Goal: Task Accomplishment & Management: Complete application form

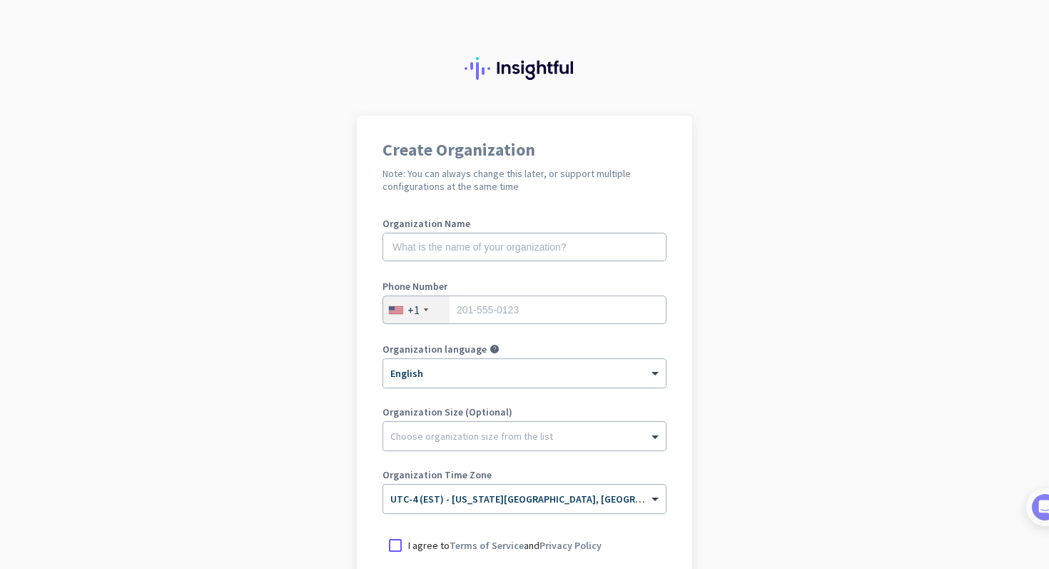
click at [956, 308] on app-onboarding-organization "Create Organization Note: You can always change this later, or support multiple…" at bounding box center [524, 425] width 1049 height 618
click at [398, 544] on div at bounding box center [396, 545] width 26 height 26
click at [726, 495] on app-onboarding-organization "Create Organization Note: You can always change this later, or support multiple…" at bounding box center [524, 425] width 1049 height 618
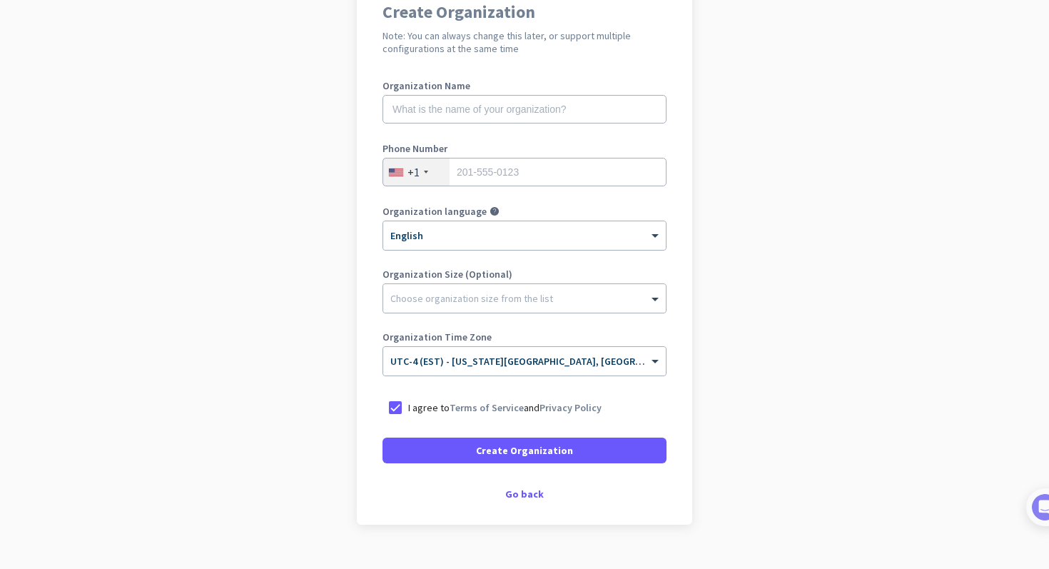
scroll to position [143, 0]
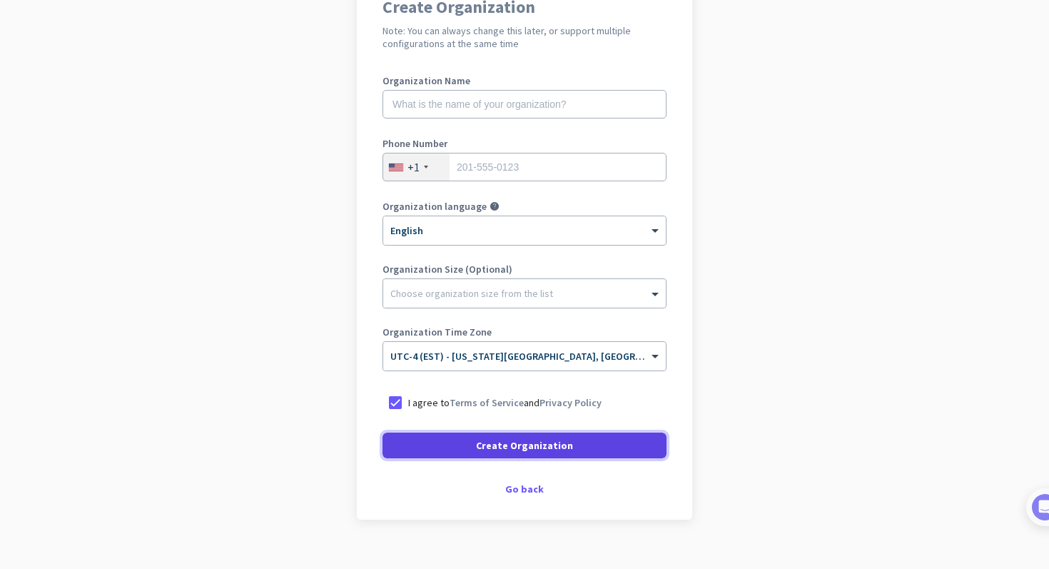
click at [546, 446] on span "Create Organization" at bounding box center [524, 445] width 97 height 14
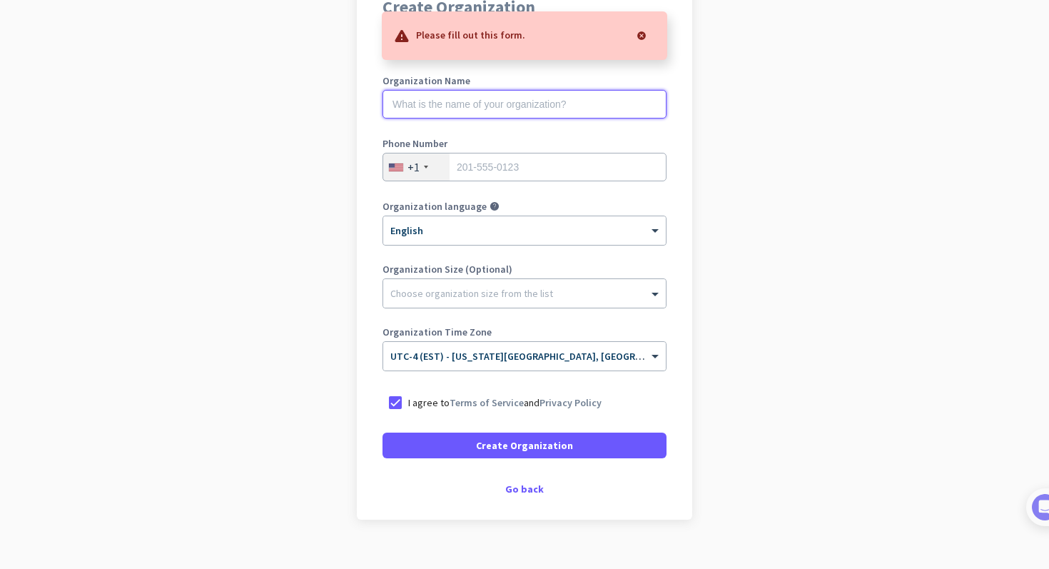
click at [551, 104] on input "text" at bounding box center [525, 104] width 284 height 29
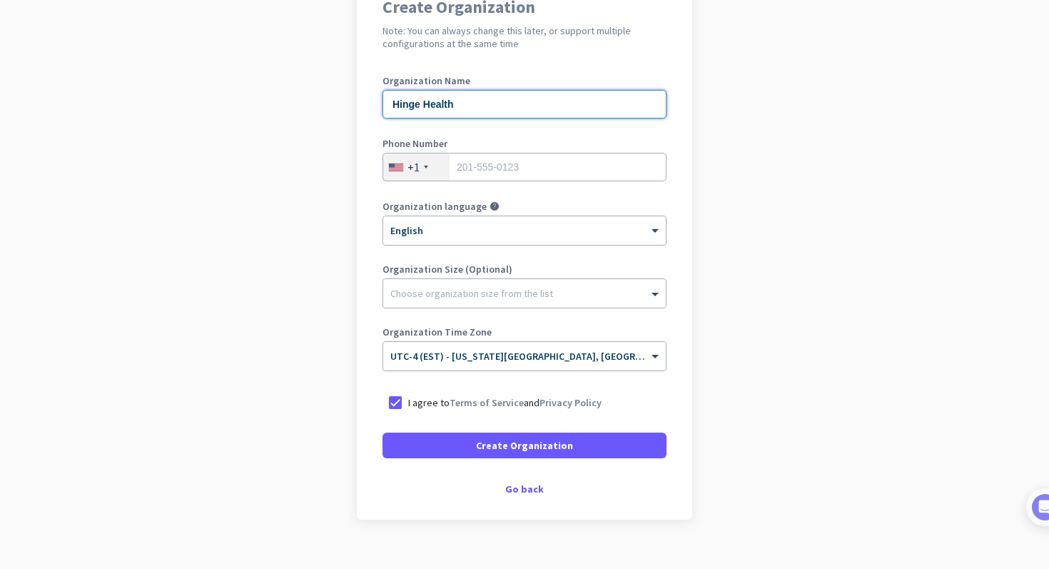
type input "Hinge Health"
click at [542, 163] on input "tel" at bounding box center [525, 167] width 284 height 29
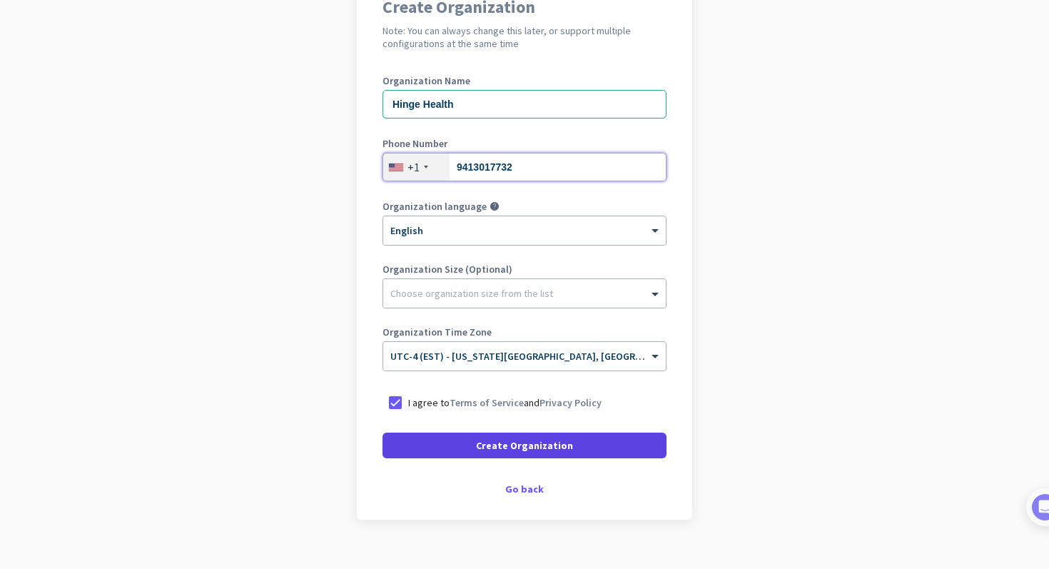
type input "9413017732"
click at [529, 452] on span "Create Organization" at bounding box center [524, 445] width 97 height 14
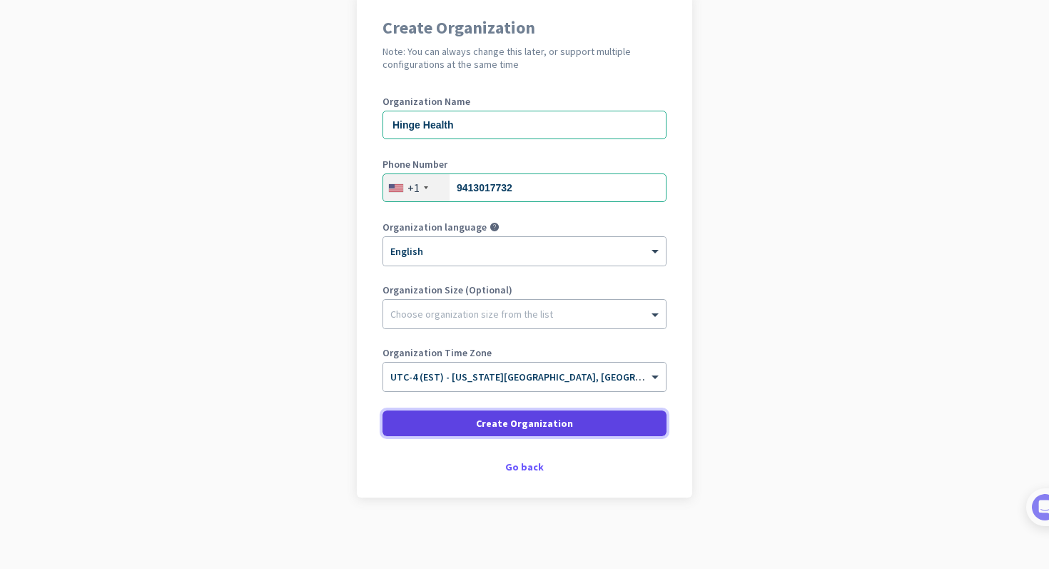
scroll to position [122, 0]
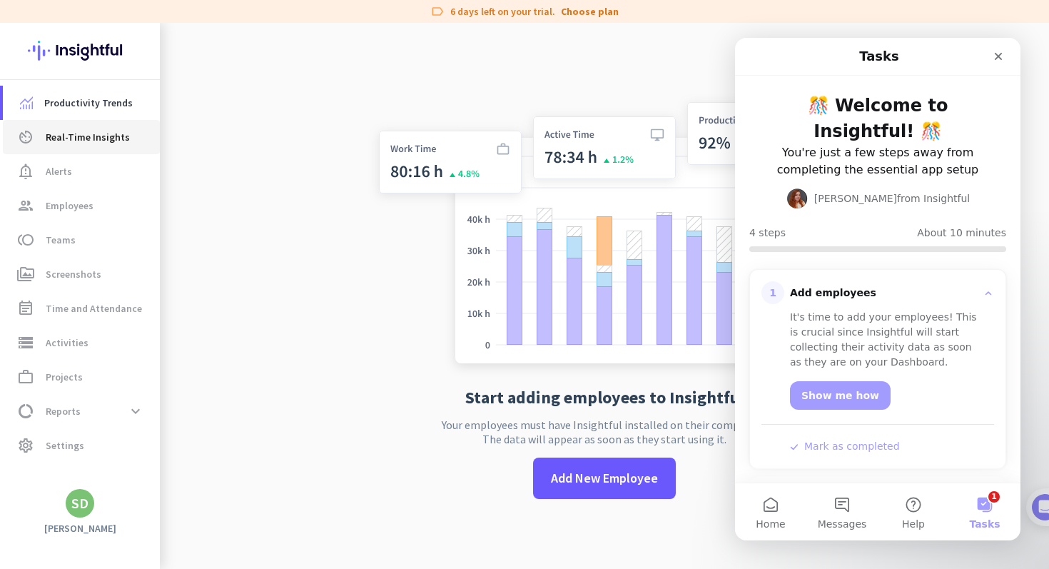
click at [107, 132] on span "Real-Time Insights" at bounding box center [88, 136] width 84 height 17
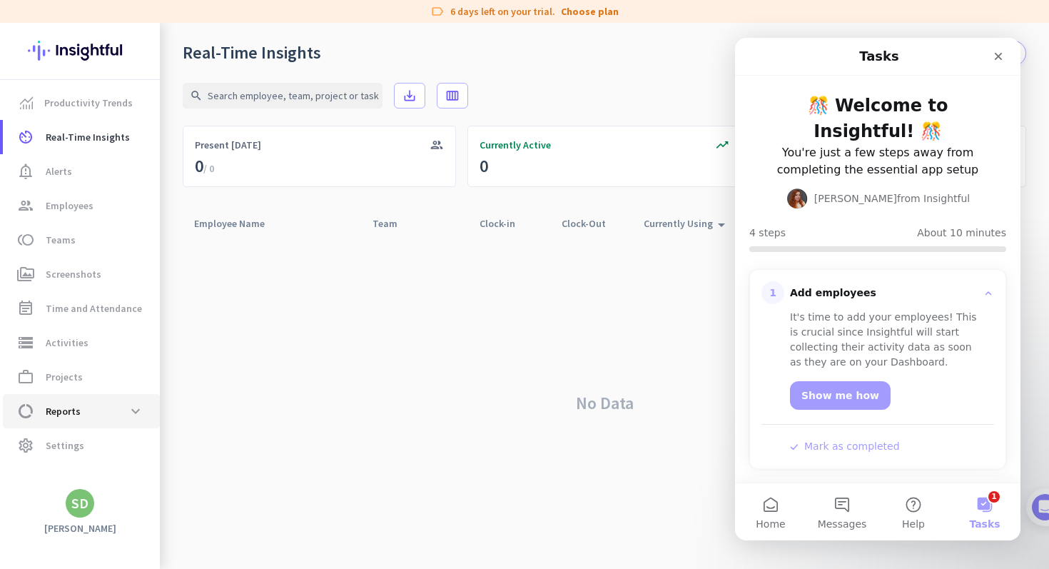
click at [75, 404] on span "Reports" at bounding box center [63, 411] width 35 height 17
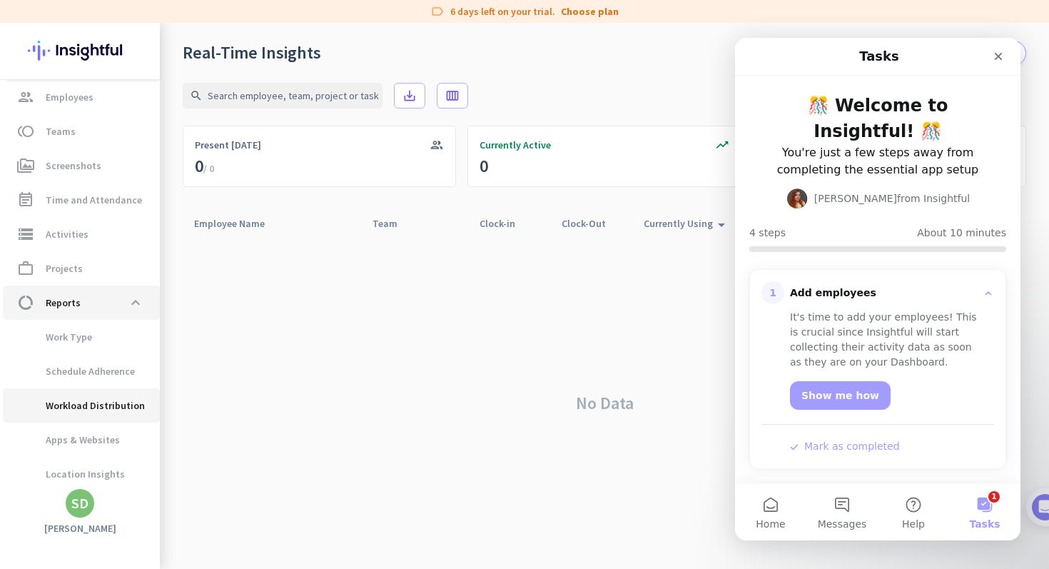
scroll to position [111, 0]
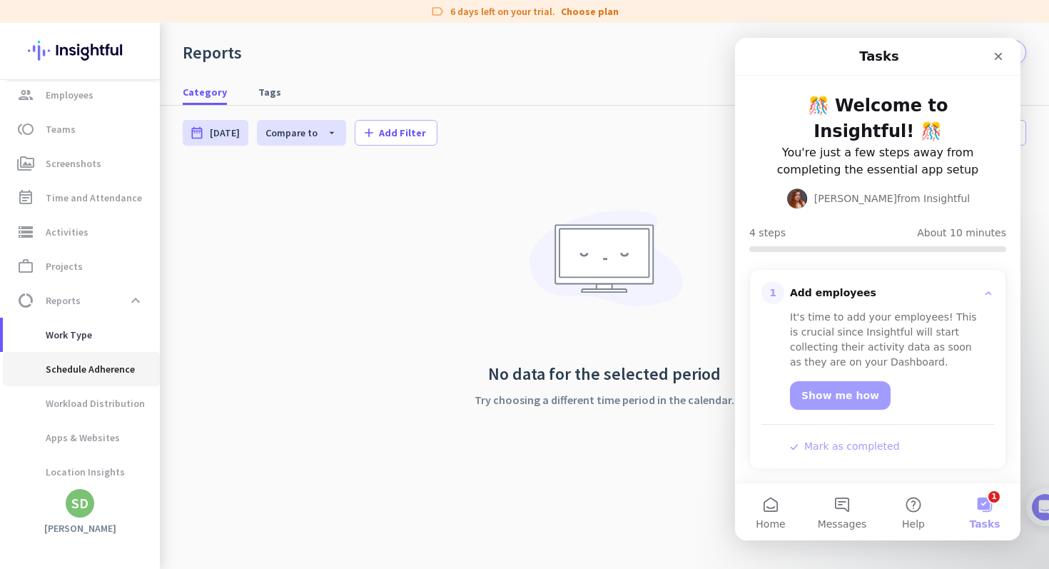
click at [99, 361] on span "Schedule Adherence" at bounding box center [74, 369] width 121 height 34
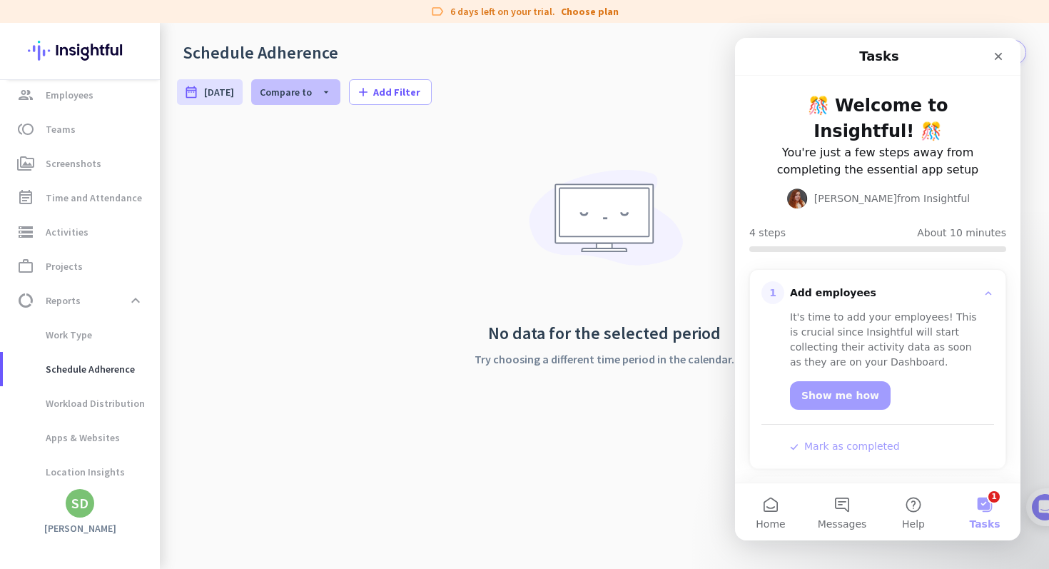
click at [332, 87] on icon "arrow_drop_down" at bounding box center [322, 91] width 20 height 11
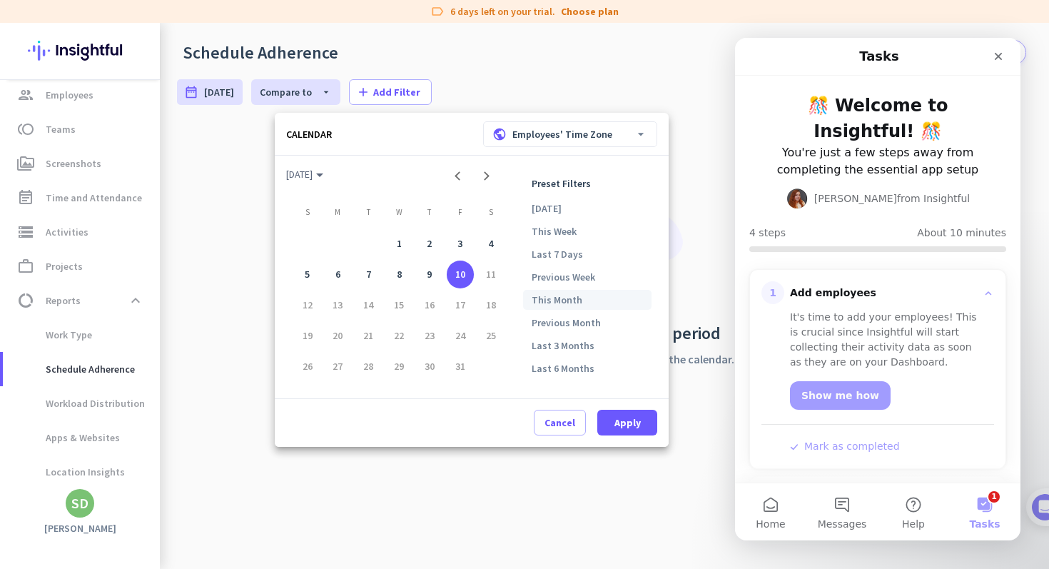
click at [563, 296] on li "This Month" at bounding box center [587, 300] width 128 height 20
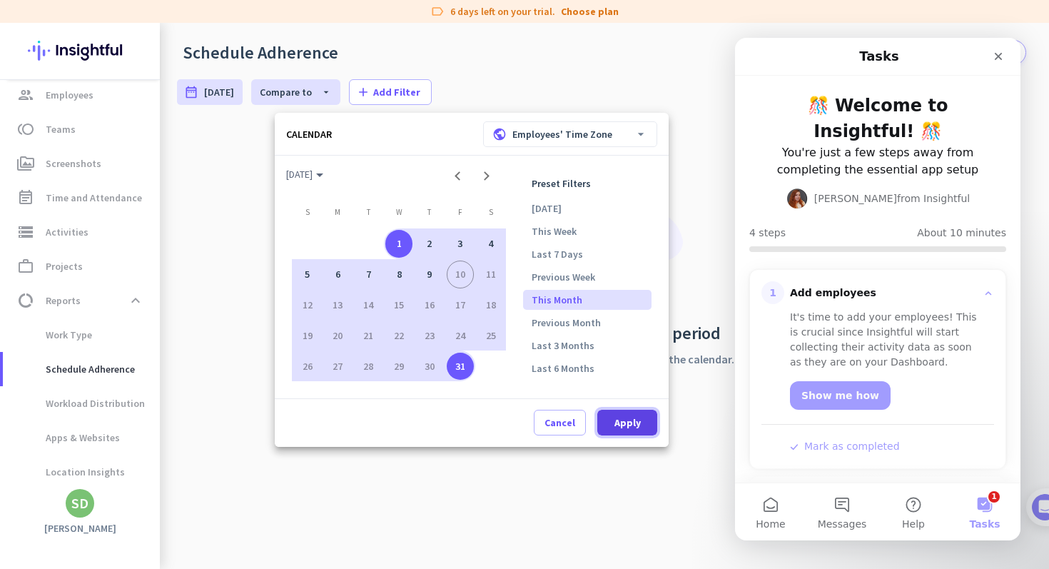
click at [619, 423] on span "Apply" at bounding box center [628, 422] width 26 height 14
type input "[DATE] - [DATE]"
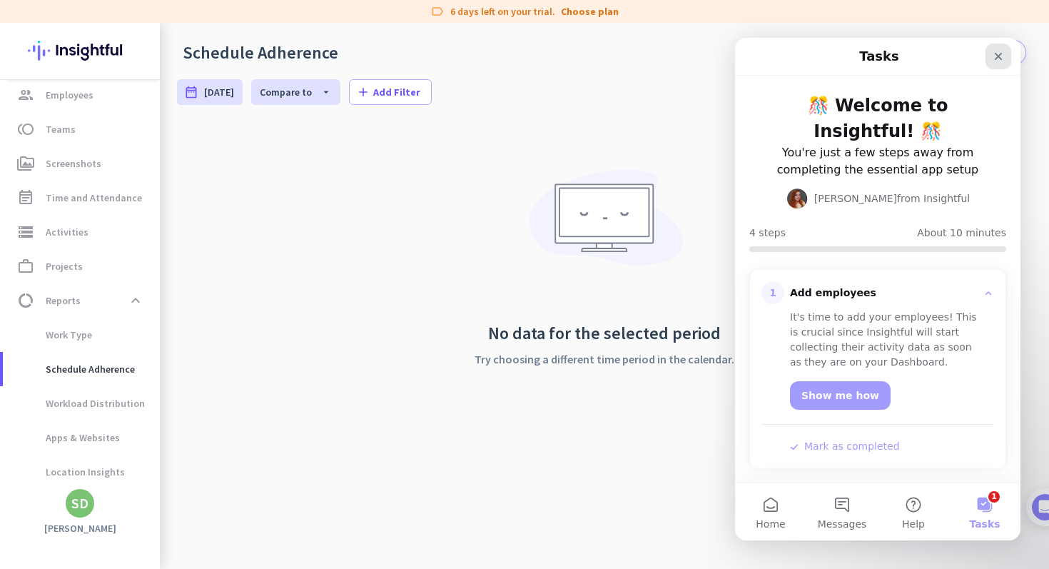
click at [993, 58] on icon "Close" at bounding box center [998, 56] width 11 height 11
